Goal: Find specific page/section: Find specific page/section

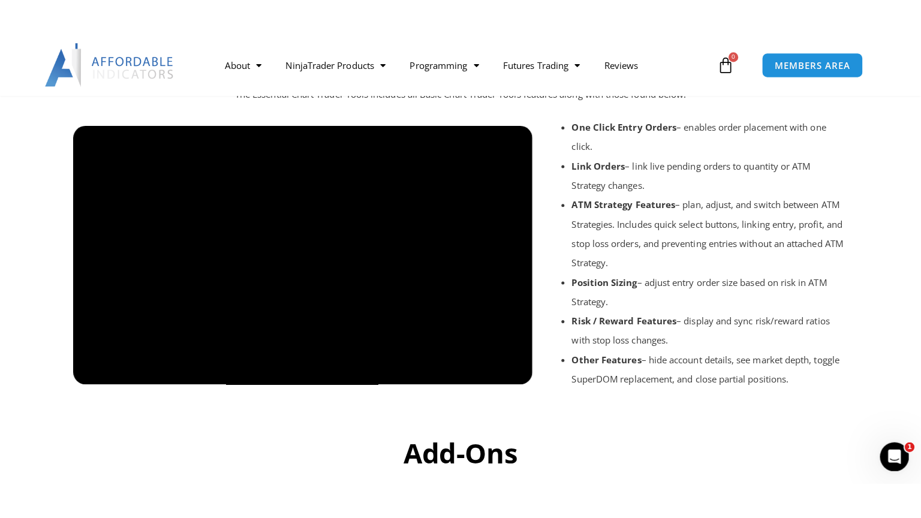
scroll to position [1402, 0]
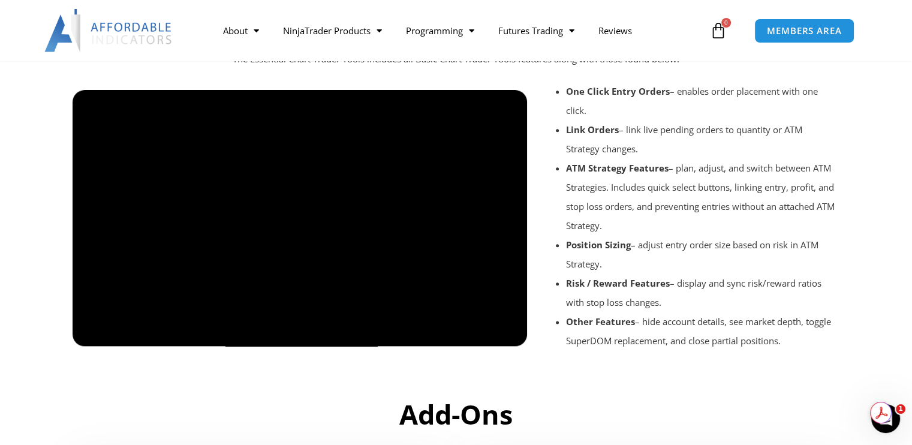
click at [436, 328] on div at bounding box center [300, 356] width 455 height 57
click at [448, 333] on div at bounding box center [300, 356] width 455 height 57
click at [442, 330] on div at bounding box center [300, 356] width 455 height 57
click at [507, 331] on div at bounding box center [300, 356] width 455 height 57
click at [508, 328] on div at bounding box center [300, 356] width 455 height 57
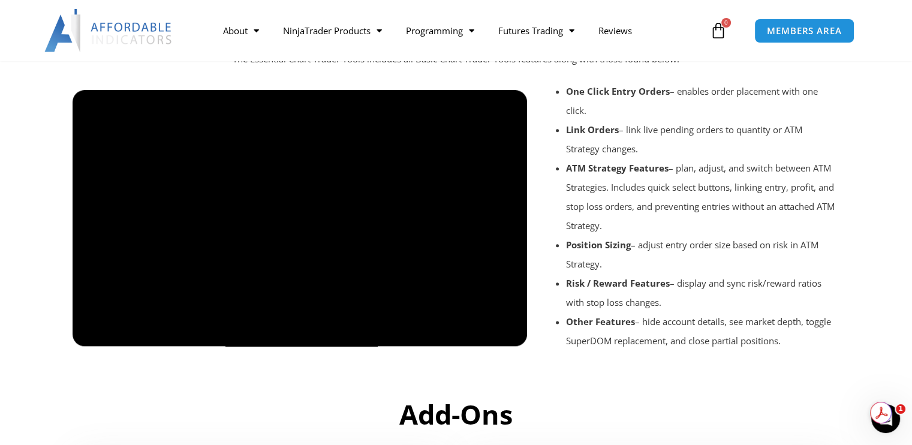
click at [506, 328] on div at bounding box center [300, 356] width 455 height 57
click at [510, 333] on div at bounding box center [300, 356] width 455 height 57
